Goal: Check status: Check status

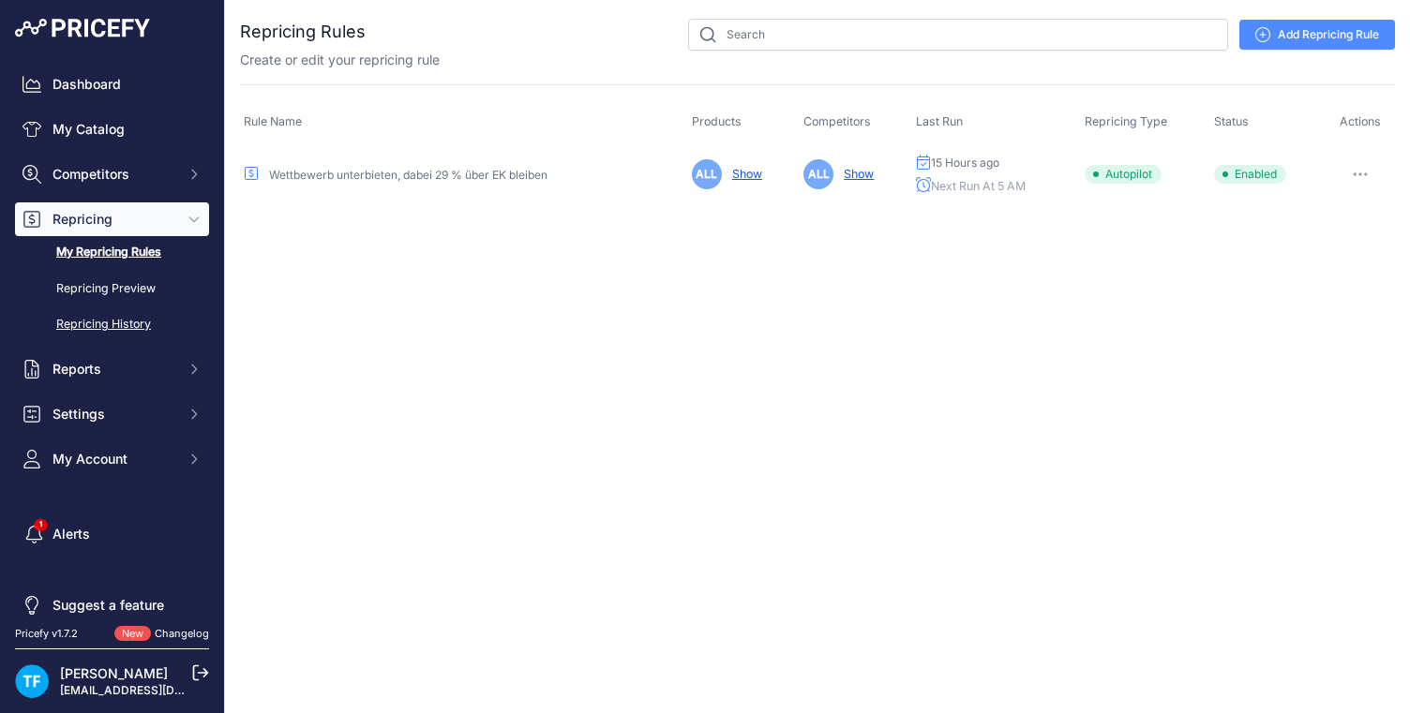
click at [137, 321] on link "Repricing History" at bounding box center [112, 324] width 194 height 33
click at [134, 324] on link "Repricing History" at bounding box center [112, 324] width 194 height 33
click at [96, 326] on link "Repricing History" at bounding box center [112, 324] width 194 height 33
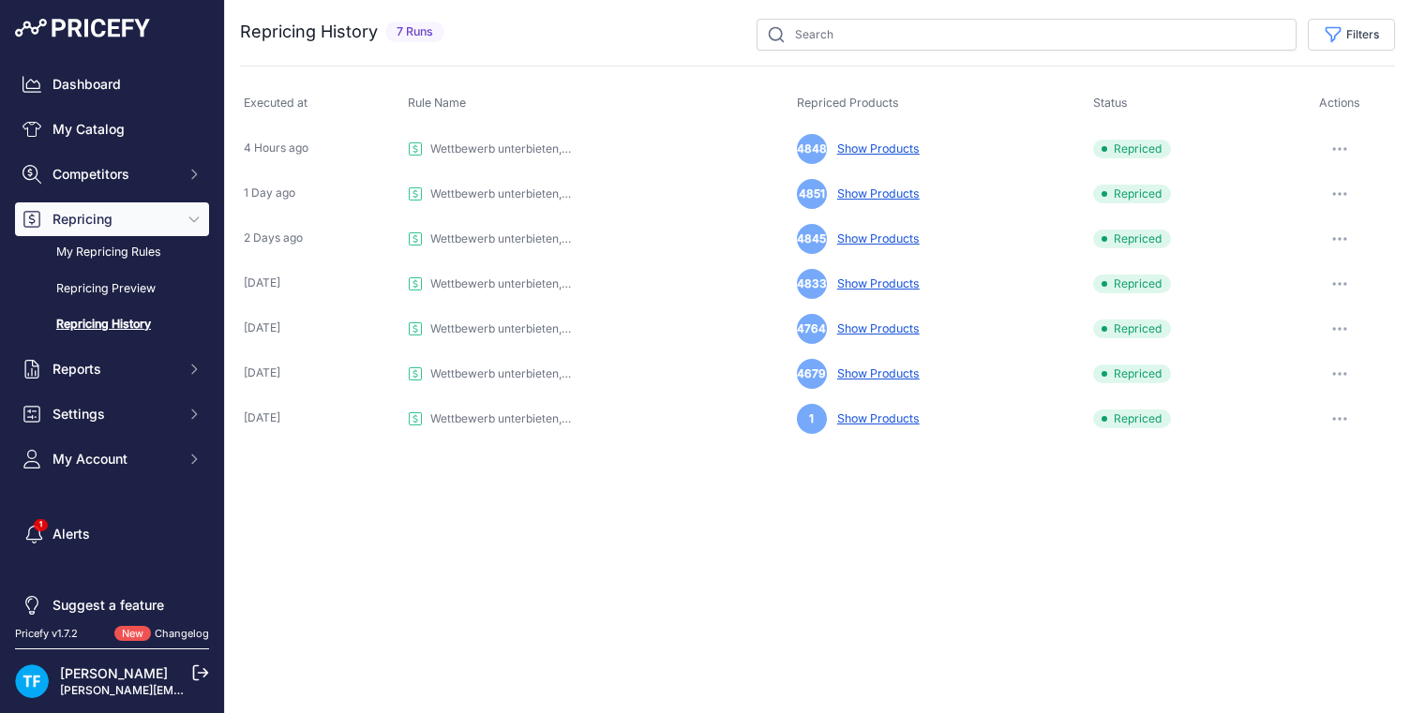
click at [874, 148] on link "Show Products" at bounding box center [875, 149] width 90 height 14
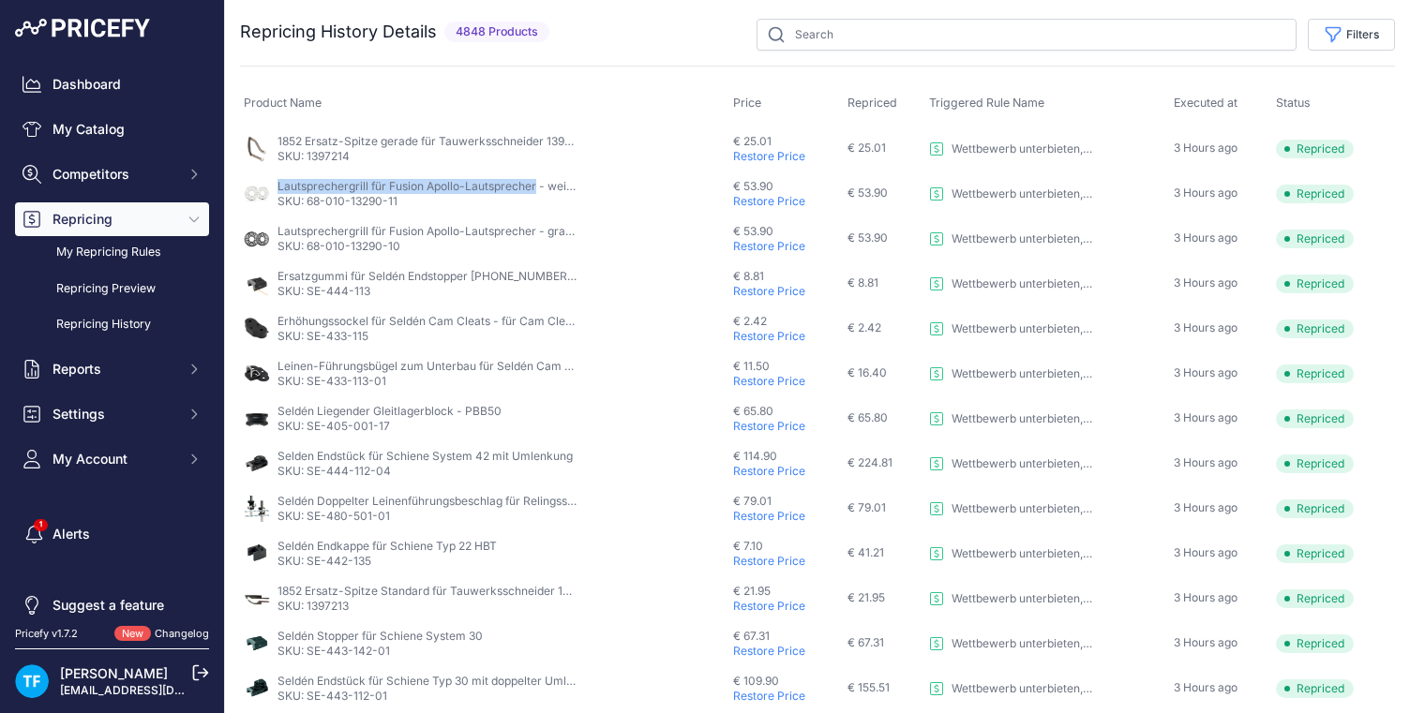
drag, startPoint x: 535, startPoint y: 187, endPoint x: 282, endPoint y: 185, distance: 253.1
click at [277, 185] on div "Lautsprechergrill für Fusion Apollo-Lautsprecher - weiß / 6 SKU: 68-010-13290-11" at bounding box center [485, 194] width 482 height 30
copy p "Lautsprechergrill für Fusion Apollo-Lautsprecher"
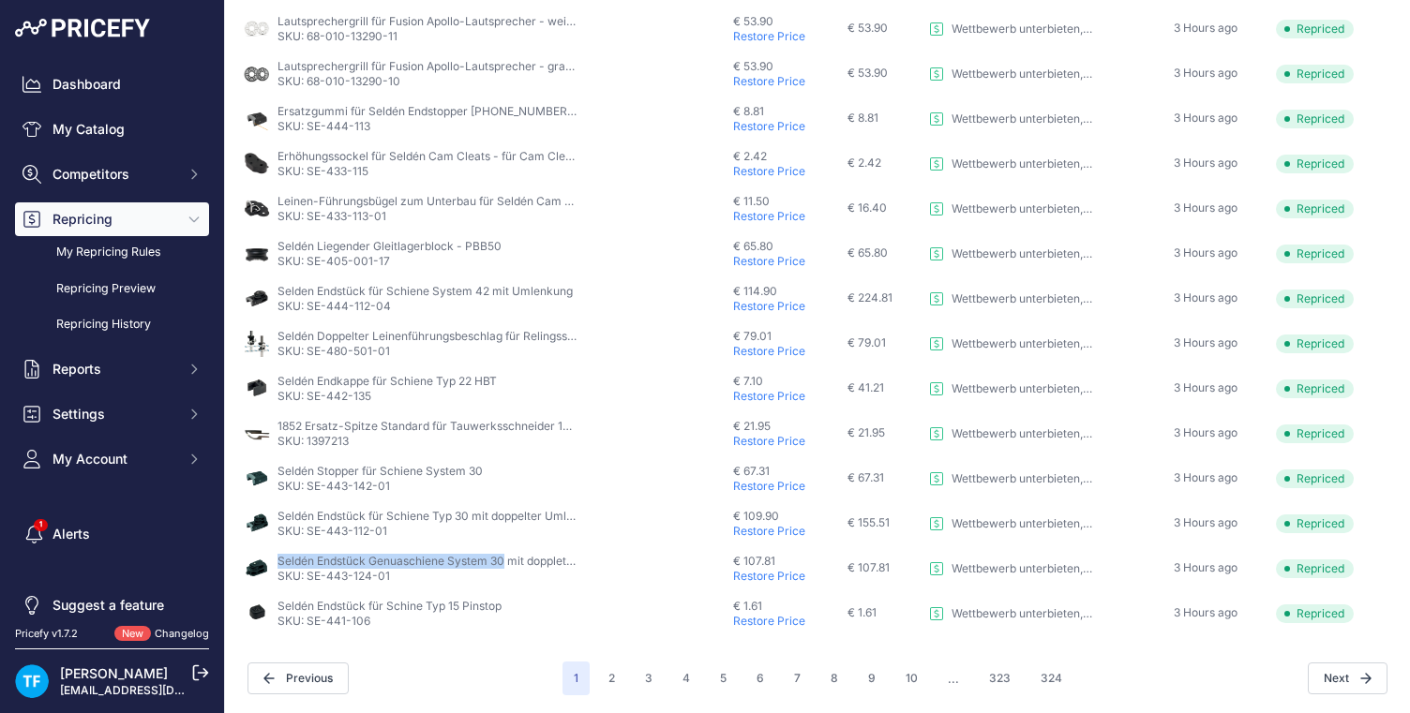
drag, startPoint x: 280, startPoint y: 558, endPoint x: 505, endPoint y: 558, distance: 225.0
click at [505, 558] on p "Seldén Endstück Genuaschiene System 30 mit doppleter Umlenkung für Kontrollleine" at bounding box center [427, 561] width 300 height 15
copy p "Seldén Endstück Genuaschiene System 30"
